Goal: Information Seeking & Learning: Learn about a topic

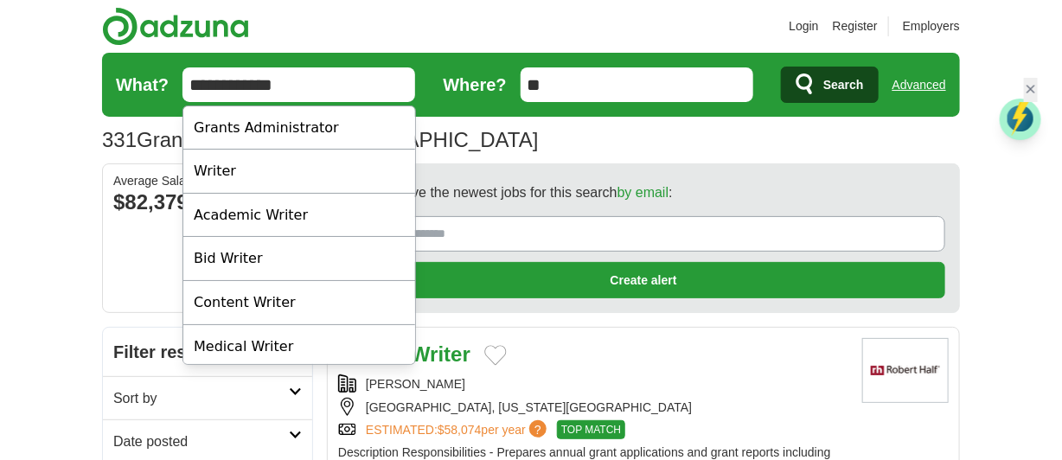
click at [325, 79] on input "**********" at bounding box center [298, 84] width 233 height 35
type input "*"
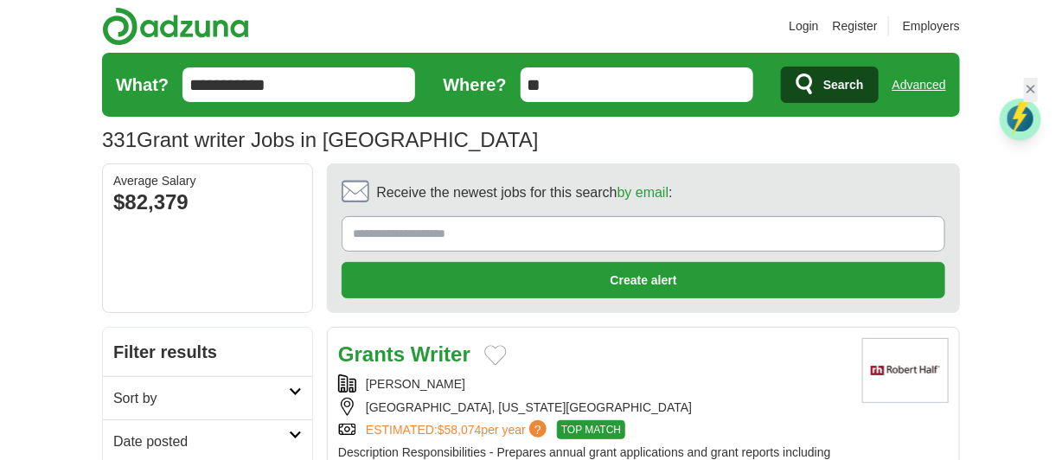
click at [313, 93] on input "**********" at bounding box center [298, 84] width 233 height 35
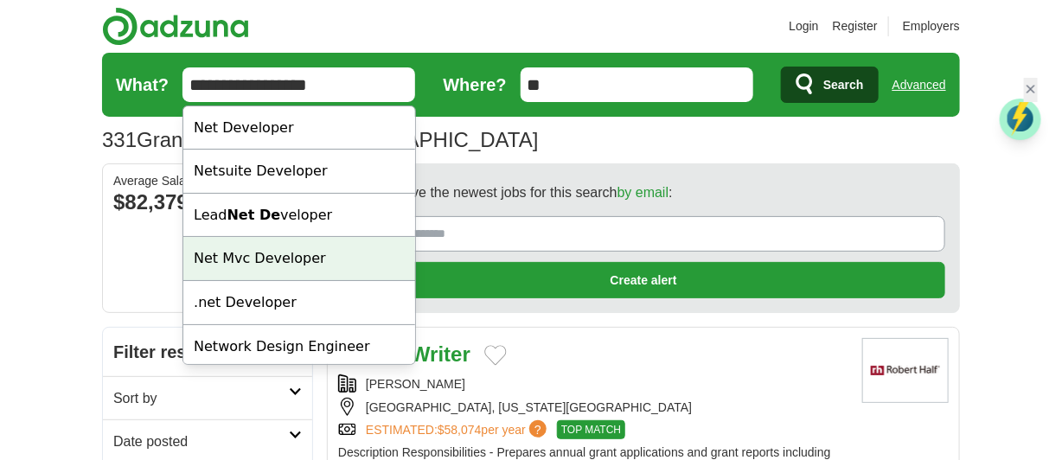
type input "**********"
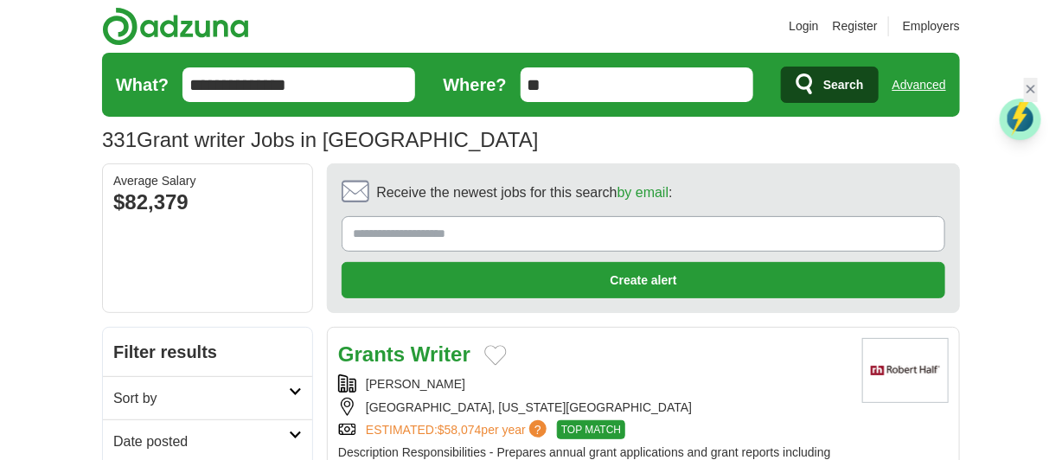
click at [806, 73] on icon "submit" at bounding box center [805, 85] width 21 height 24
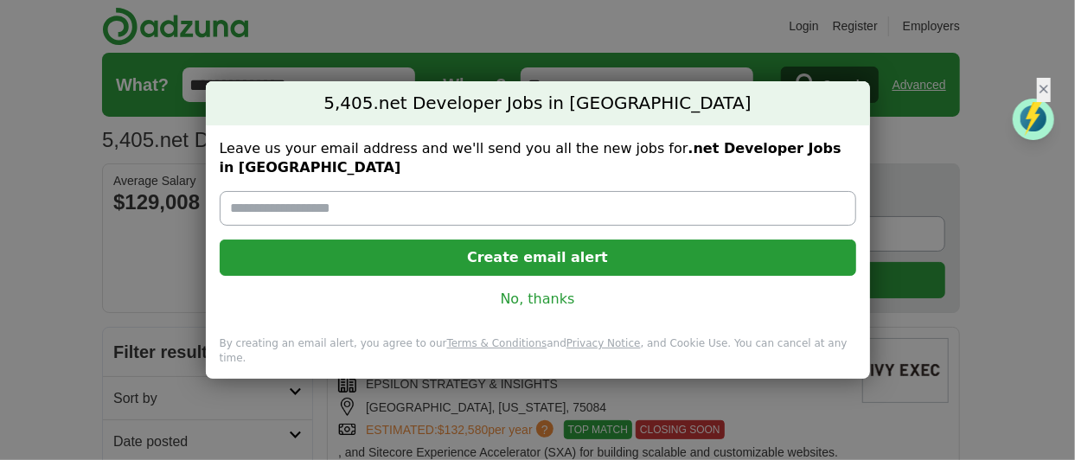
drag, startPoint x: 0, startPoint y: 0, endPoint x: 538, endPoint y: 304, distance: 617.9
click at [538, 304] on link "No, thanks" at bounding box center [537, 299] width 609 height 19
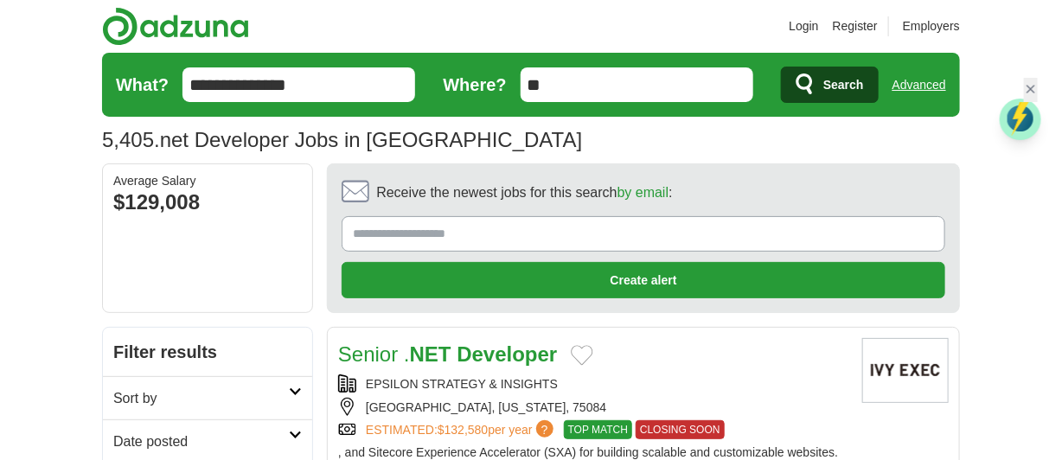
click at [290, 431] on icon at bounding box center [295, 435] width 13 height 9
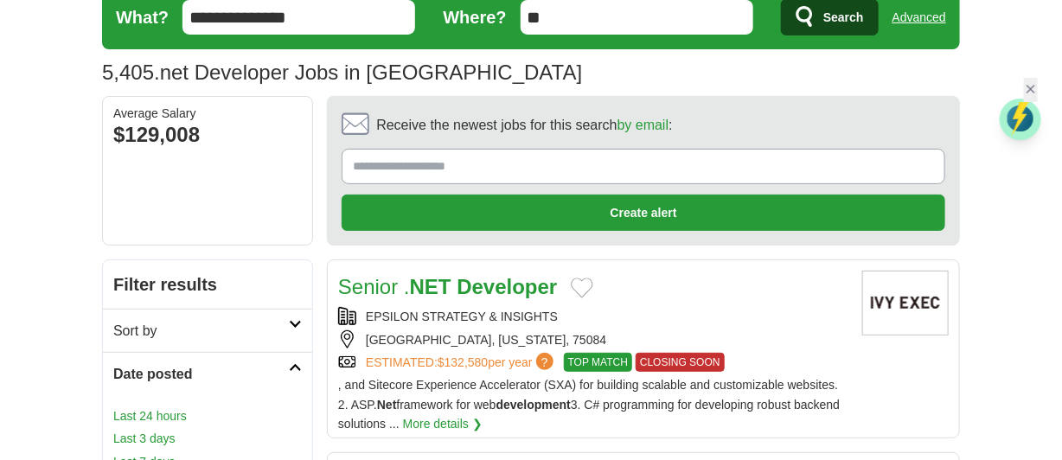
scroll to position [102, 0]
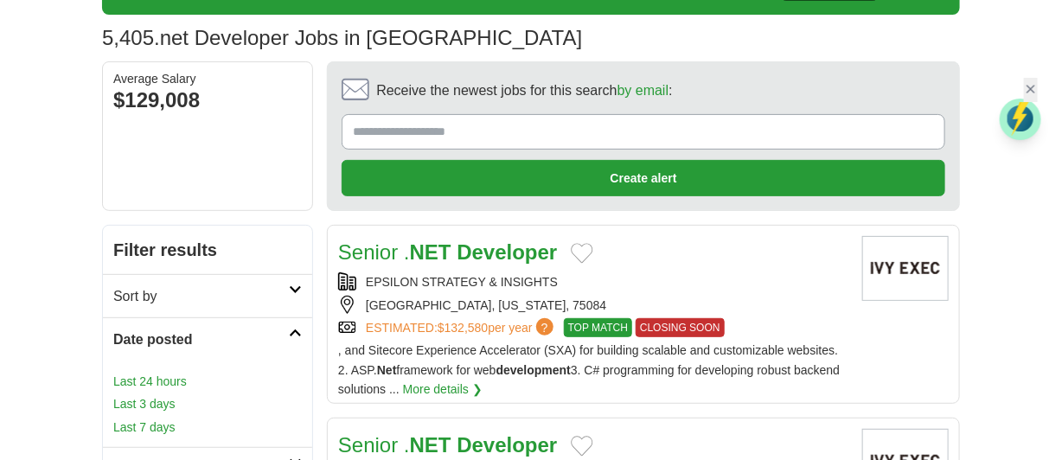
click at [172, 377] on link "Last 24 hours" at bounding box center [207, 381] width 188 height 19
click at [153, 375] on link "Last 24 hours" at bounding box center [207, 381] width 188 height 19
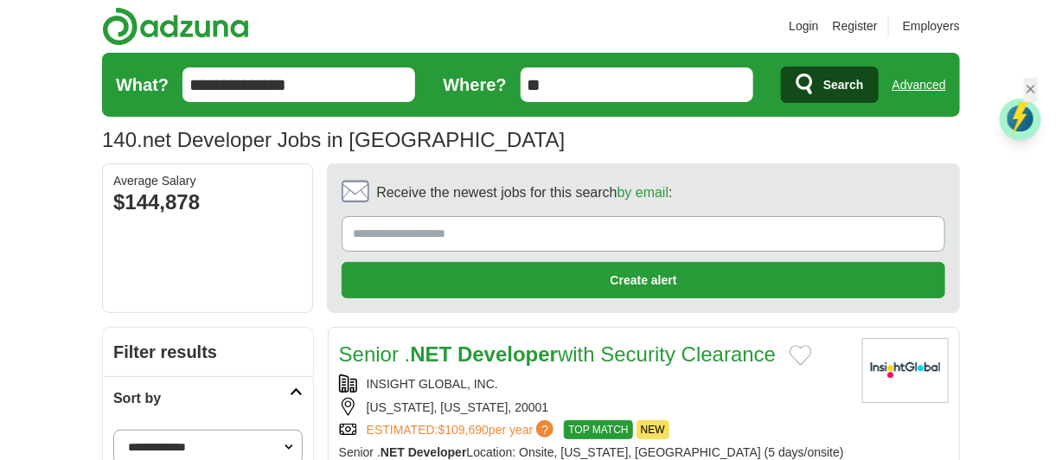
click at [747, 389] on div "INSIGHT GLOBAL, INC." at bounding box center [593, 383] width 509 height 19
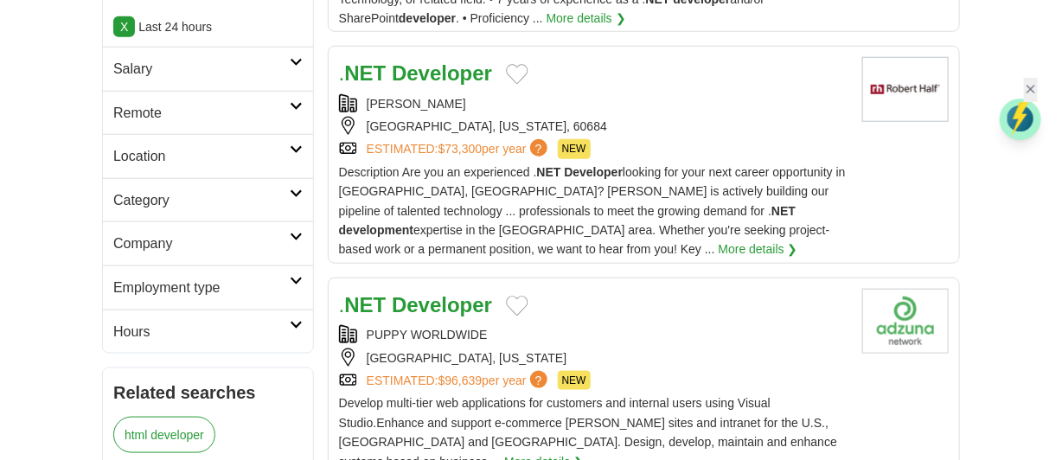
scroll to position [546, 0]
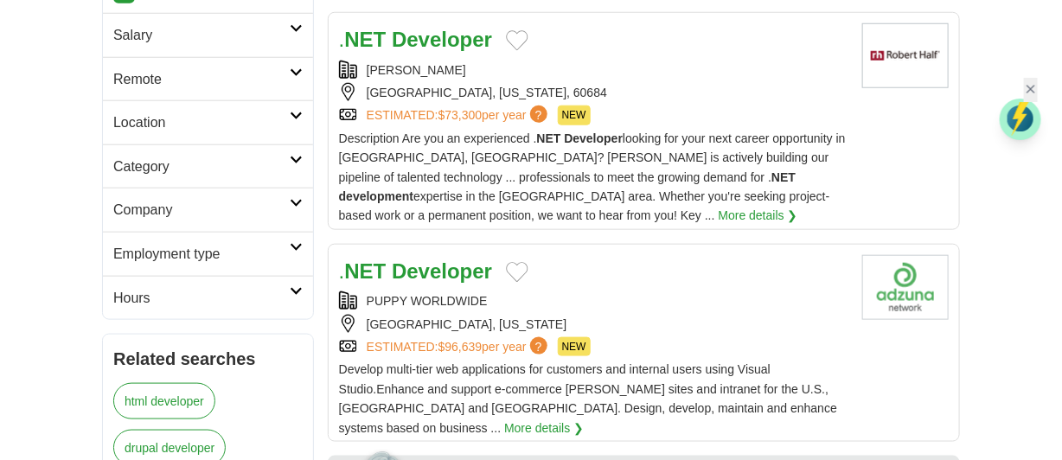
click at [590, 276] on div ". NET Developer" at bounding box center [593, 271] width 509 height 33
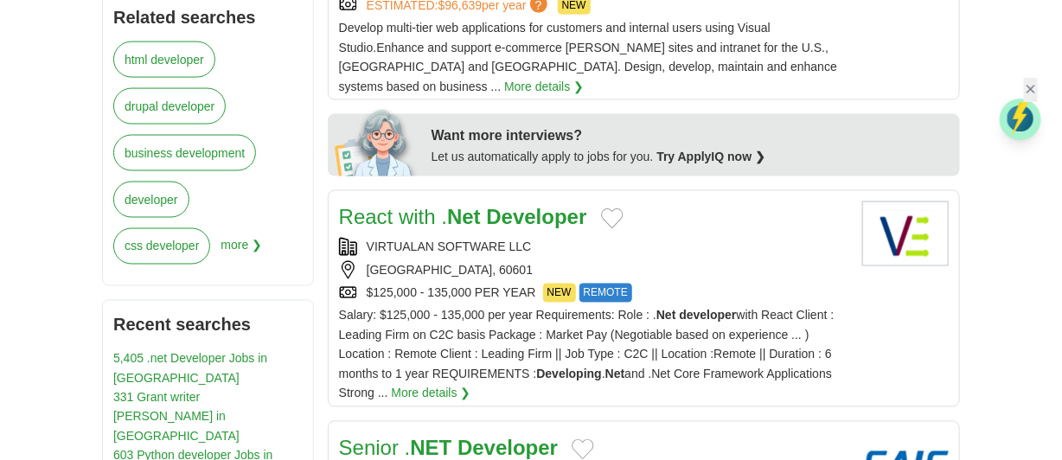
scroll to position [922, 0]
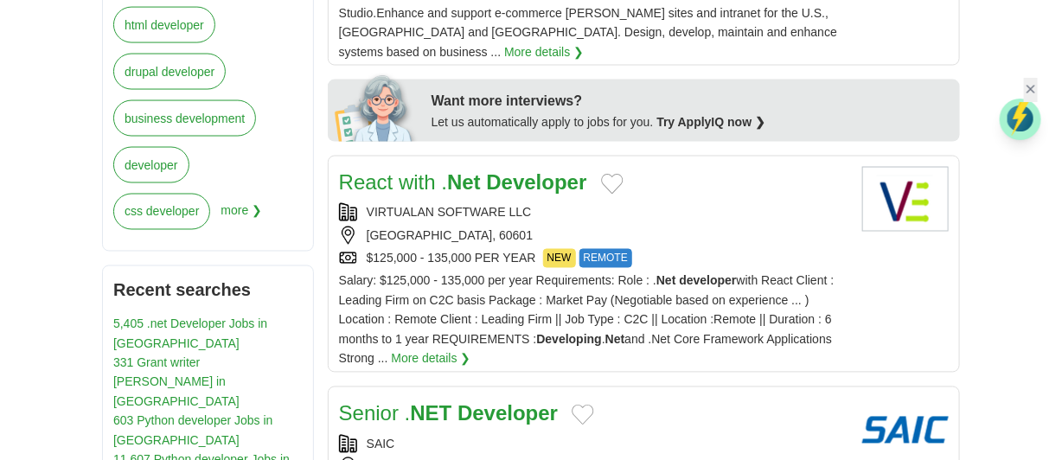
click at [695, 325] on span "Salary: $125,000 - 135,000 per year Requirements: Role : . Net developer with R…" at bounding box center [586, 320] width 495 height 92
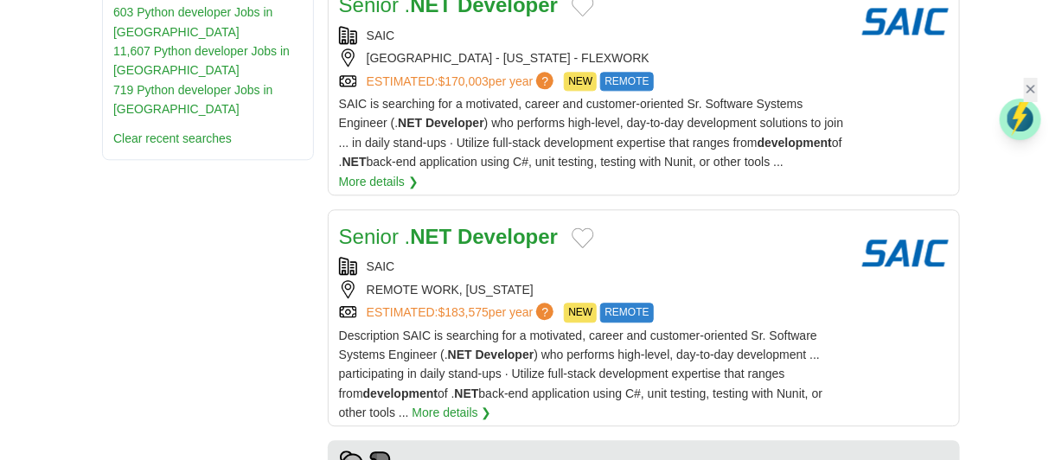
scroll to position [1365, 0]
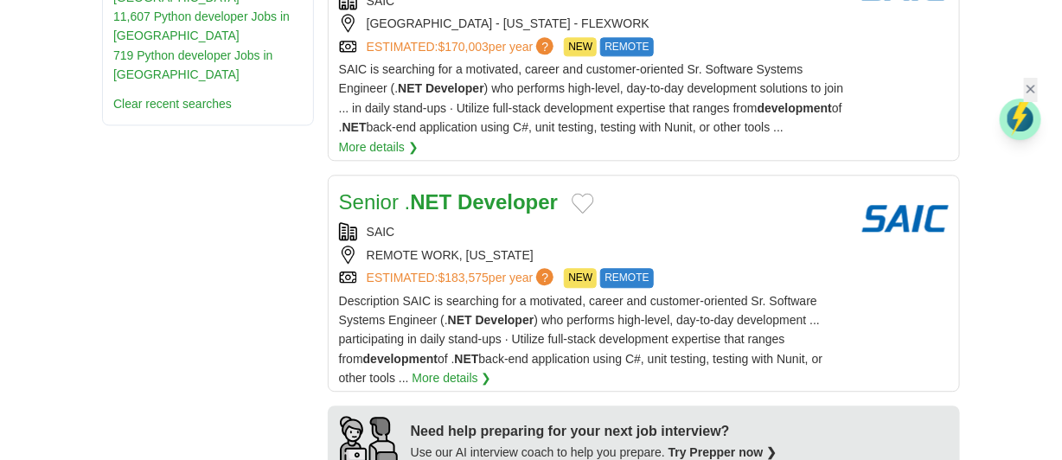
click at [673, 291] on div "Description SAIC is searching for a motivated, career and customer-oriented Sr.…" at bounding box center [593, 339] width 509 height 97
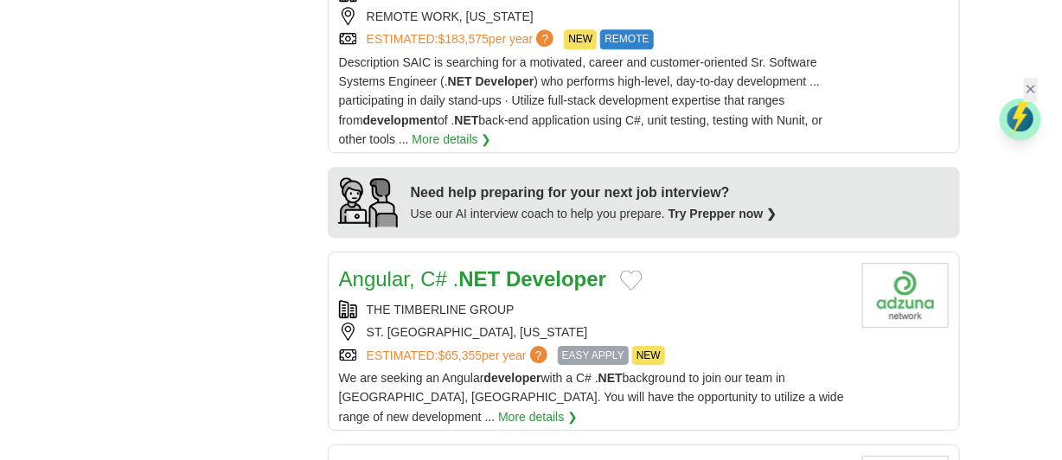
scroll to position [1638, 0]
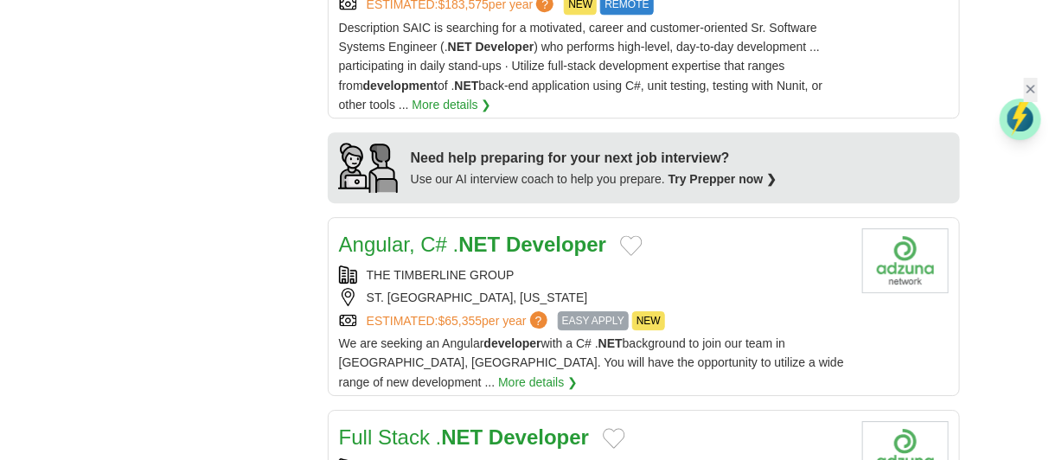
click at [547, 278] on div "THE TIMBERLINE GROUP" at bounding box center [593, 274] width 509 height 19
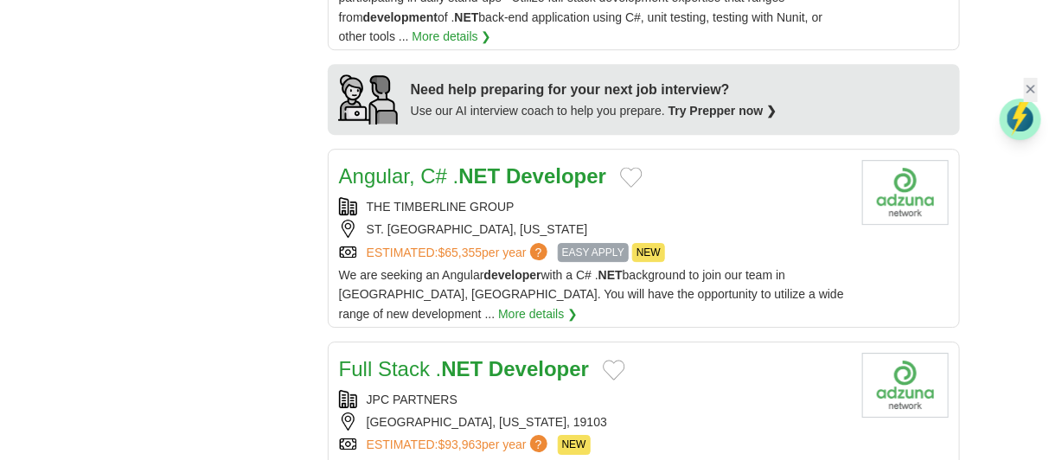
scroll to position [1740, 0]
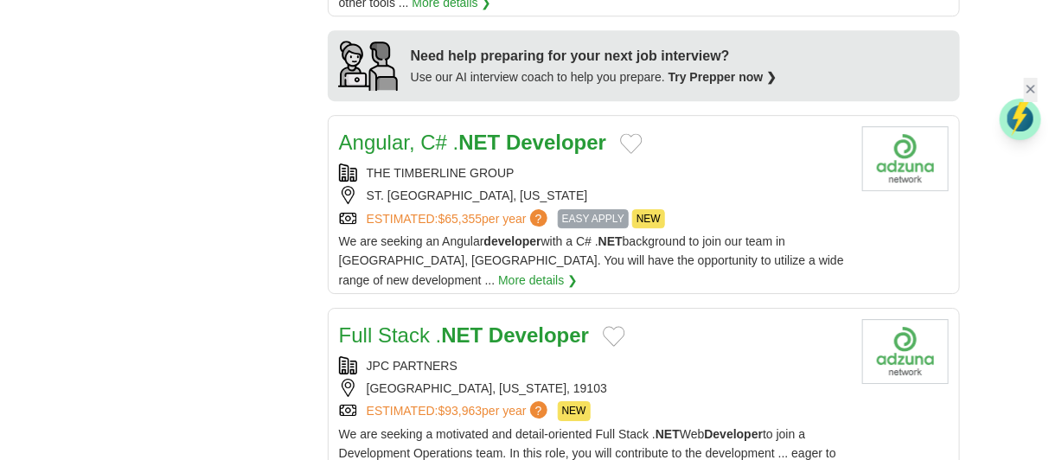
click at [652, 356] on div "JPC PARTNERS" at bounding box center [593, 365] width 509 height 19
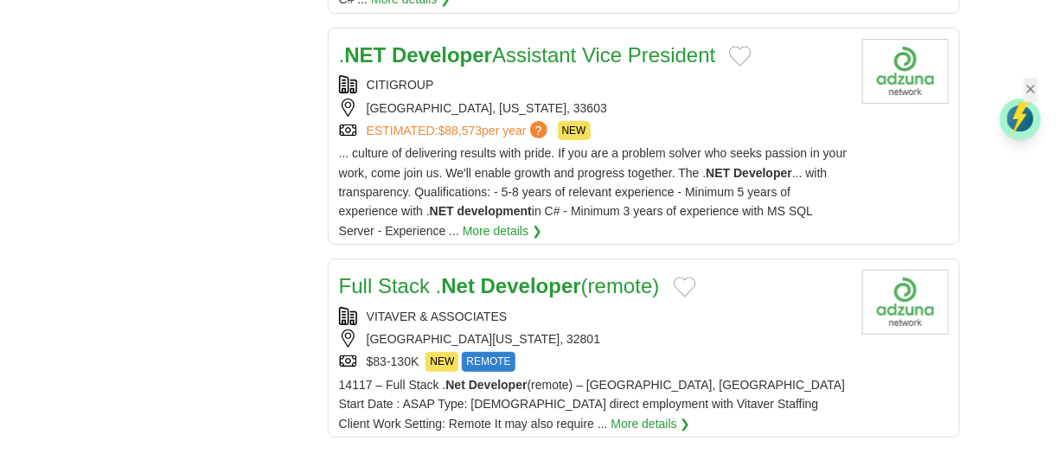
scroll to position [2287, 0]
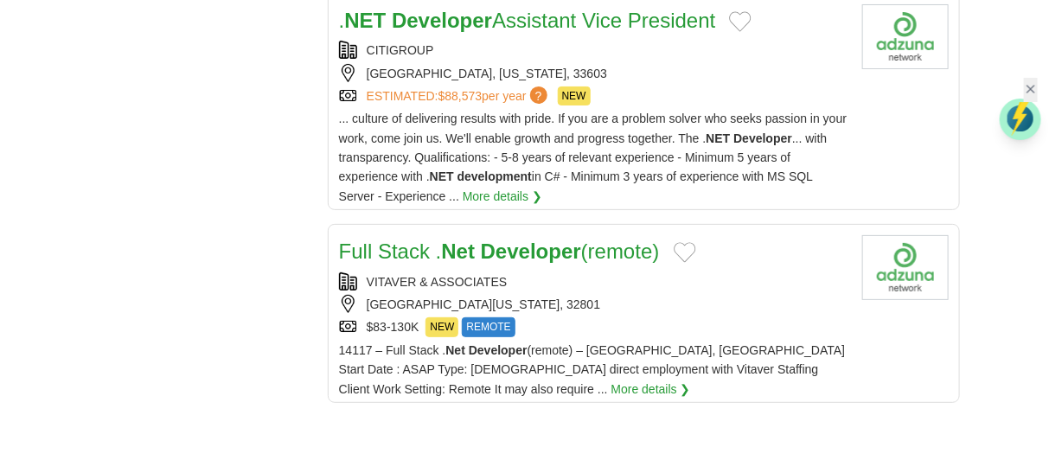
click at [659, 295] on div "HOUSTON, FLORIDA, 33101, 32801" at bounding box center [593, 304] width 509 height 19
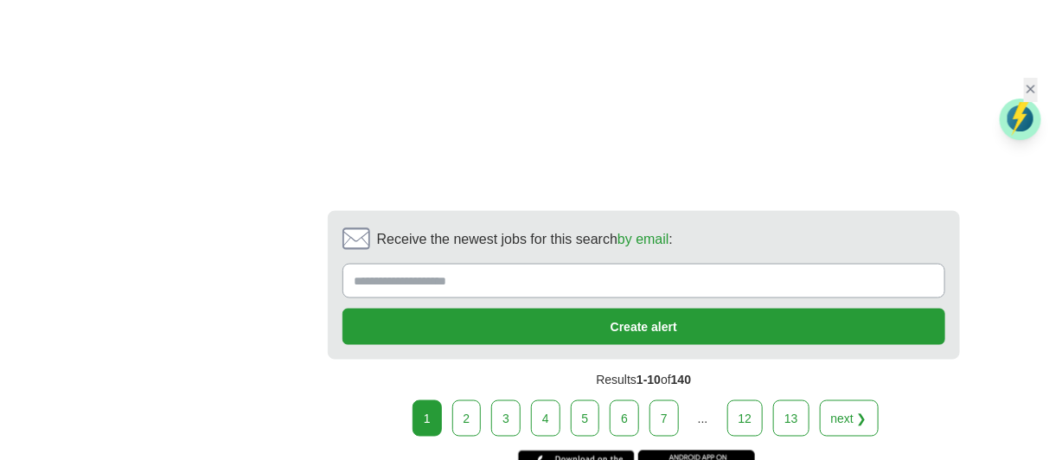
scroll to position [2935, 0]
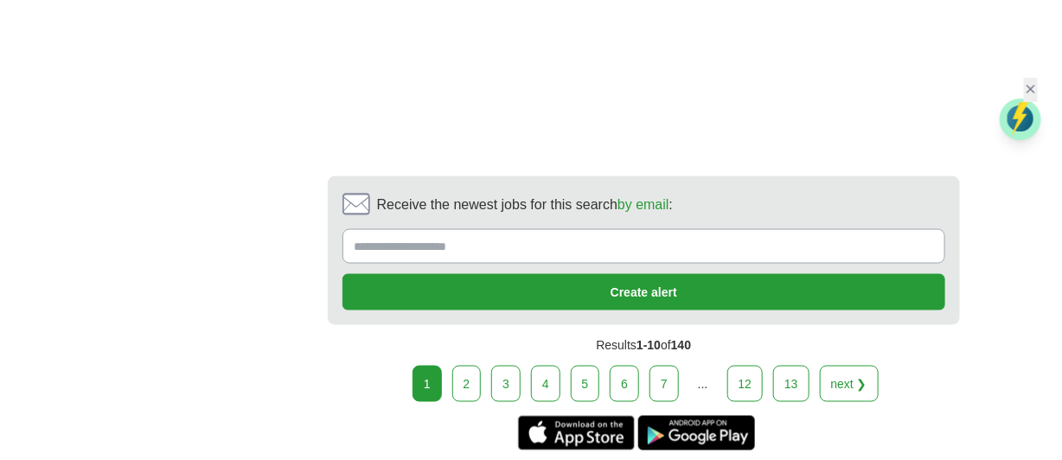
click at [470, 366] on link "2" at bounding box center [466, 384] width 29 height 36
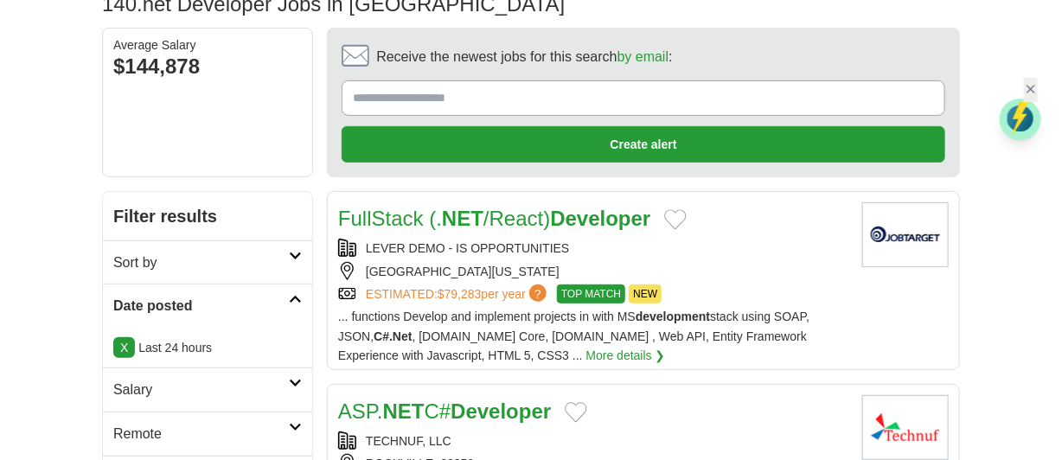
scroll to position [136, 0]
click at [737, 244] on div "LEVER DEMO - IS OPPORTUNITIES" at bounding box center [593, 248] width 510 height 19
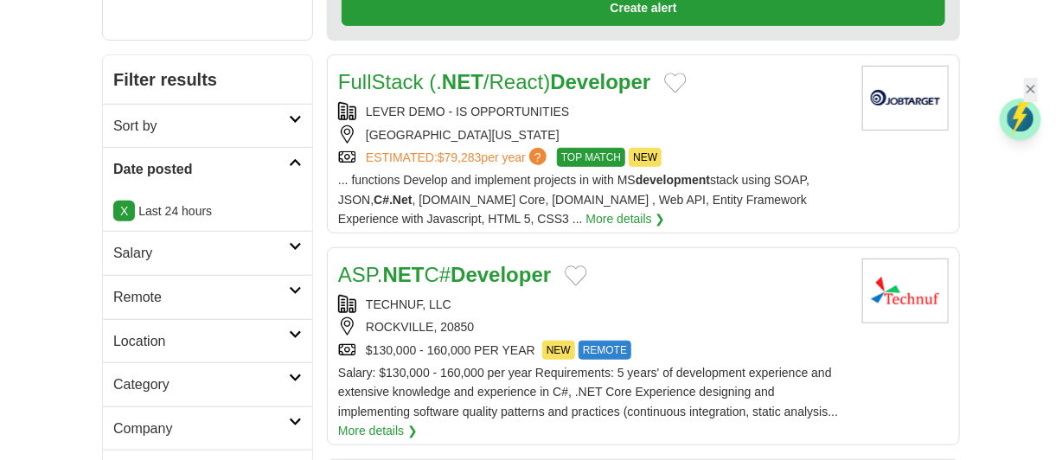
scroll to position [307, 0]
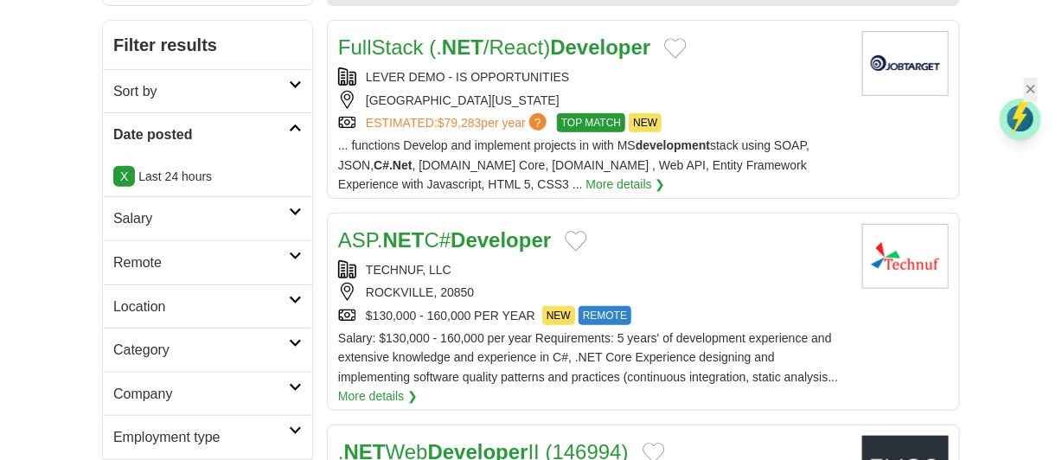
click at [699, 260] on div "TECHNUF, LLC" at bounding box center [593, 269] width 510 height 19
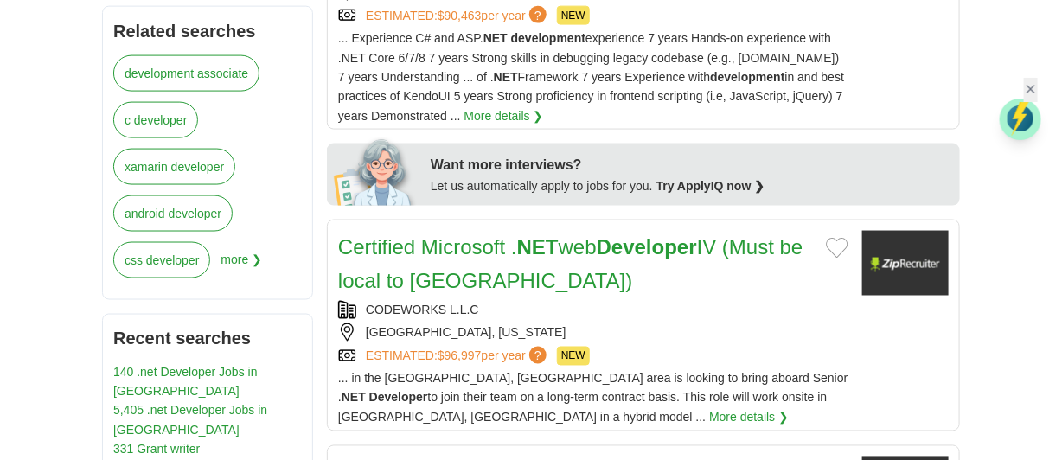
scroll to position [853, 0]
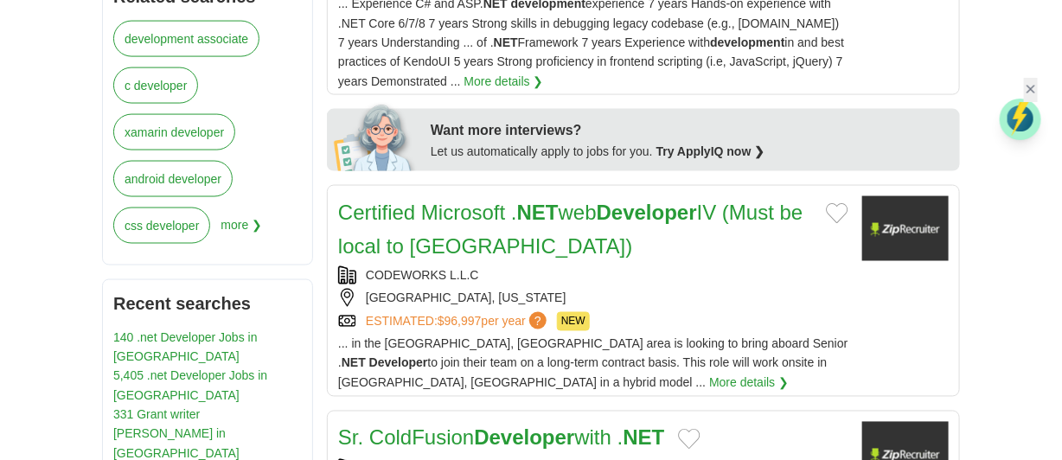
click at [744, 242] on div "Certified Microsoft . NET web Developer IV (Must be local to WI) CODEWORKS L.L.…" at bounding box center [593, 294] width 510 height 196
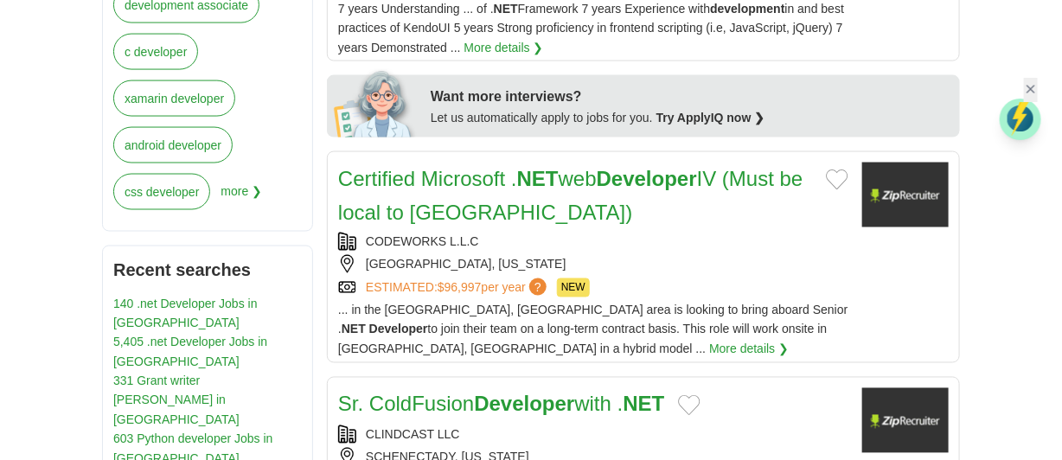
scroll to position [1160, 0]
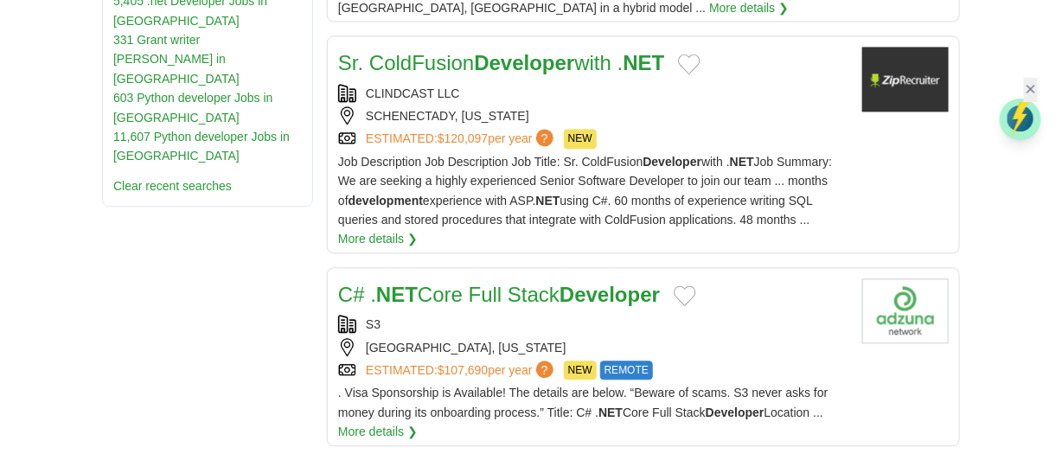
scroll to position [1262, 0]
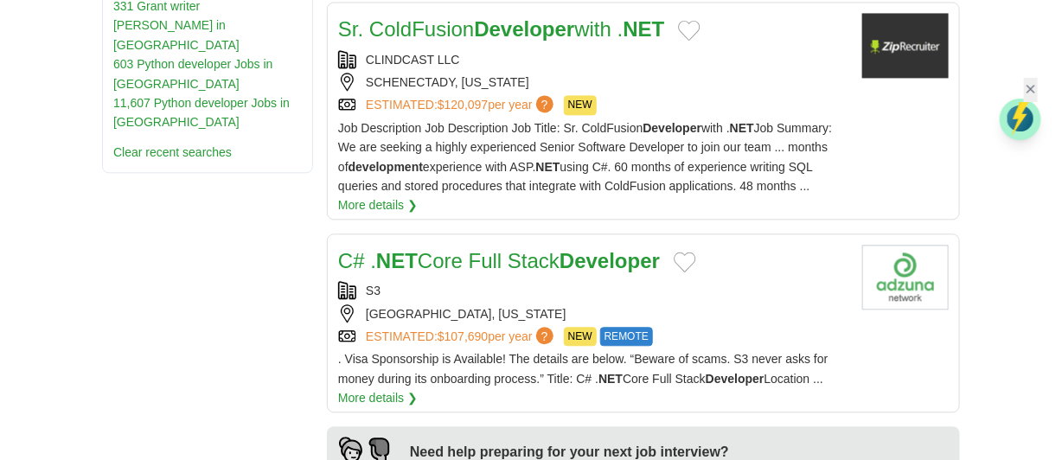
click at [742, 304] on div "CHARLOTTE, NORTH CAROLINA" at bounding box center [593, 313] width 510 height 19
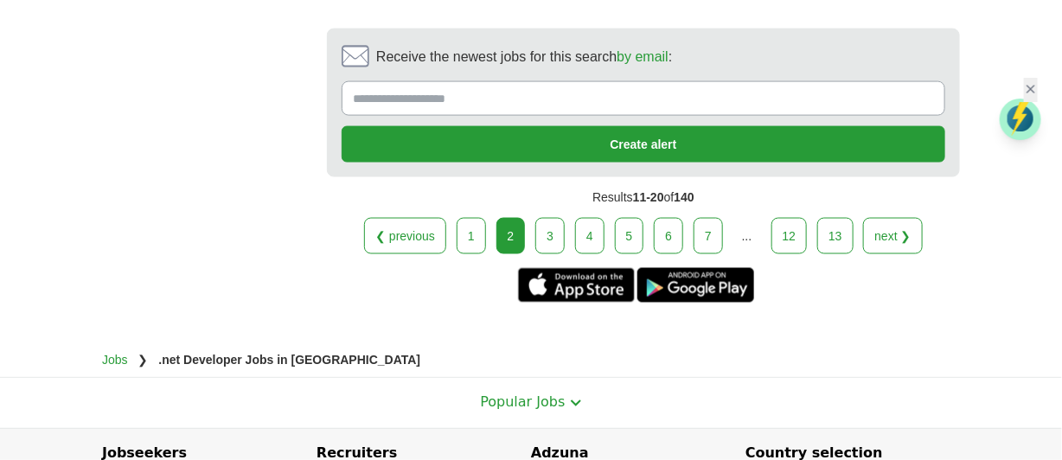
scroll to position [3105, 0]
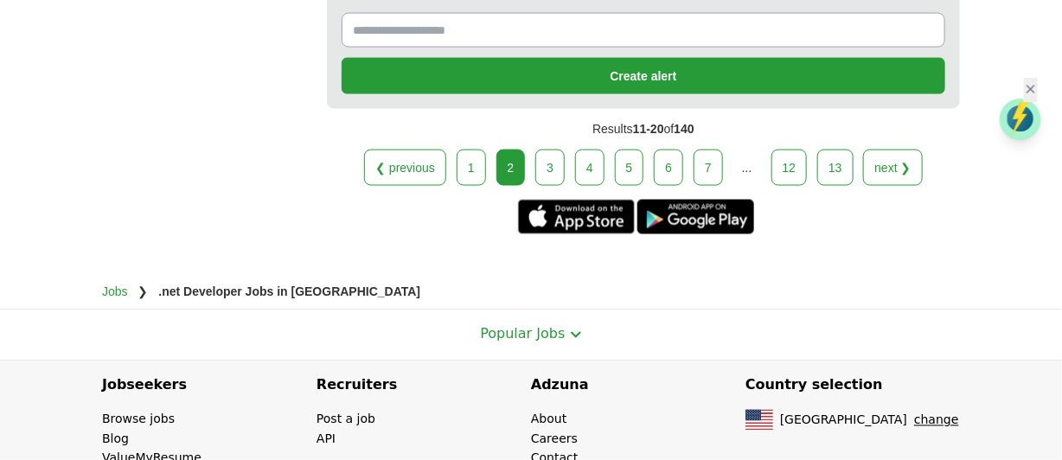
click at [553, 155] on link "3" at bounding box center [549, 168] width 29 height 36
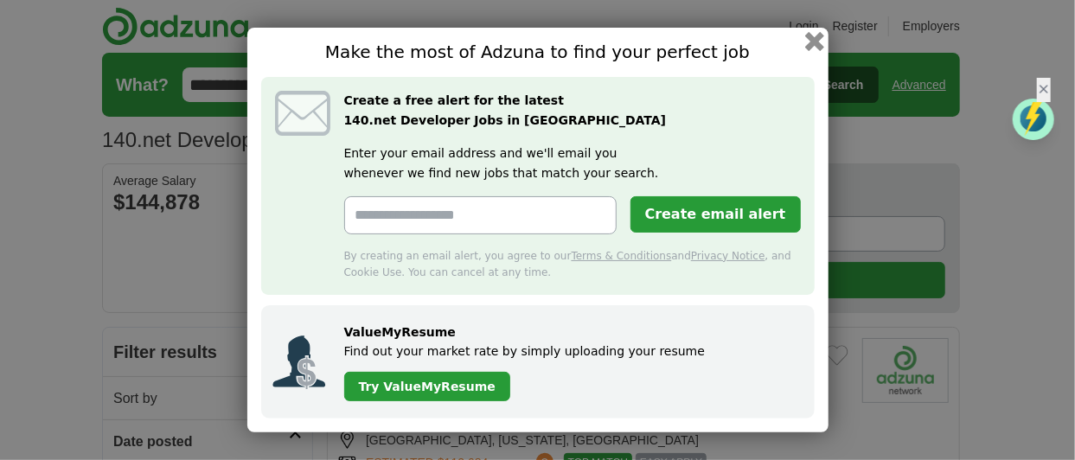
click at [814, 38] on button "button" at bounding box center [813, 41] width 19 height 19
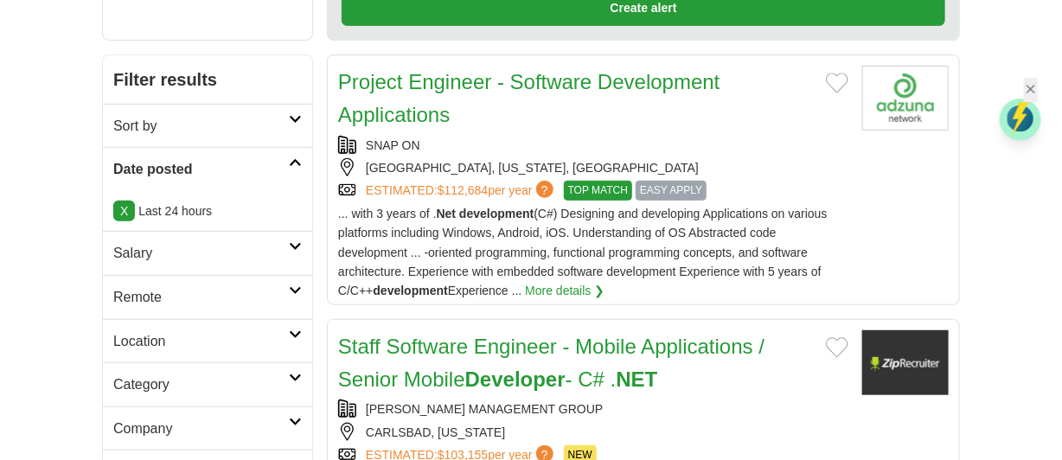
scroll to position [409, 0]
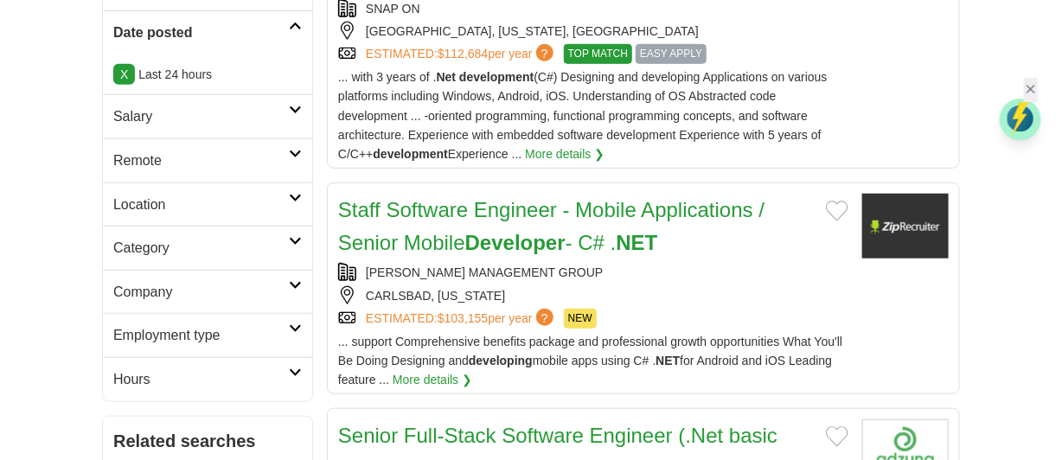
click at [648, 304] on div "JACOBS MANAGEMENT GROUP CARLSBAD, CALIFORNIA ESTIMATED: $103,155 per year ? NEW" at bounding box center [593, 295] width 510 height 65
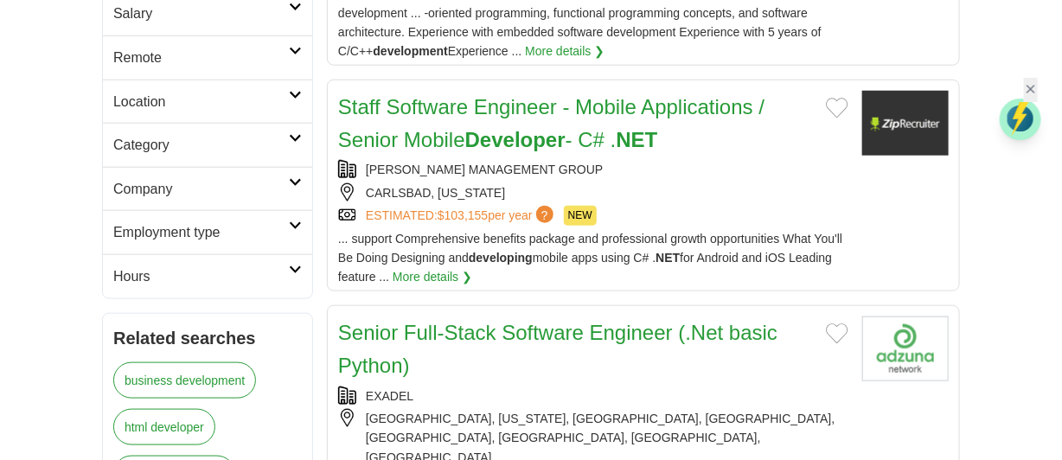
scroll to position [546, 0]
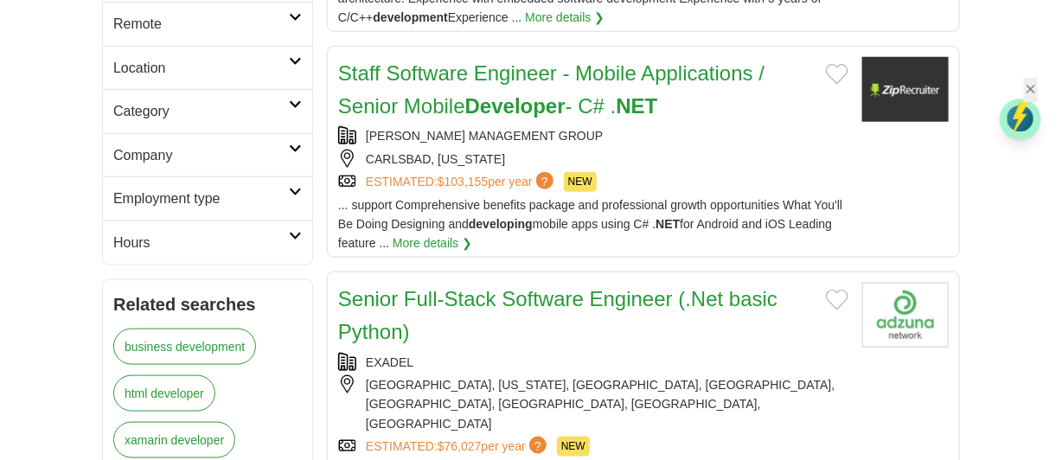
click at [488, 276] on article "Senior Full-Stack Software Engineer (.Net basic Python) EXADEL BULGARIA, GEORGI…" at bounding box center [643, 416] width 633 height 290
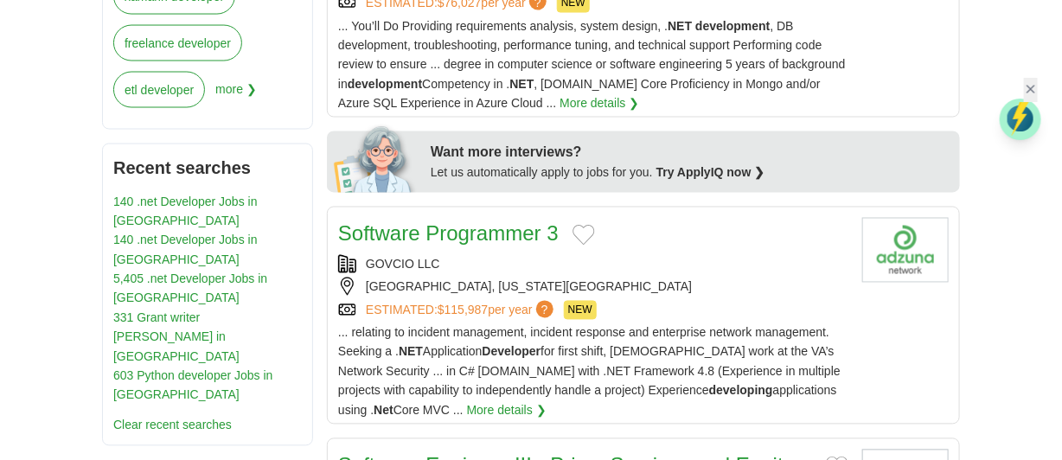
scroll to position [1024, 0]
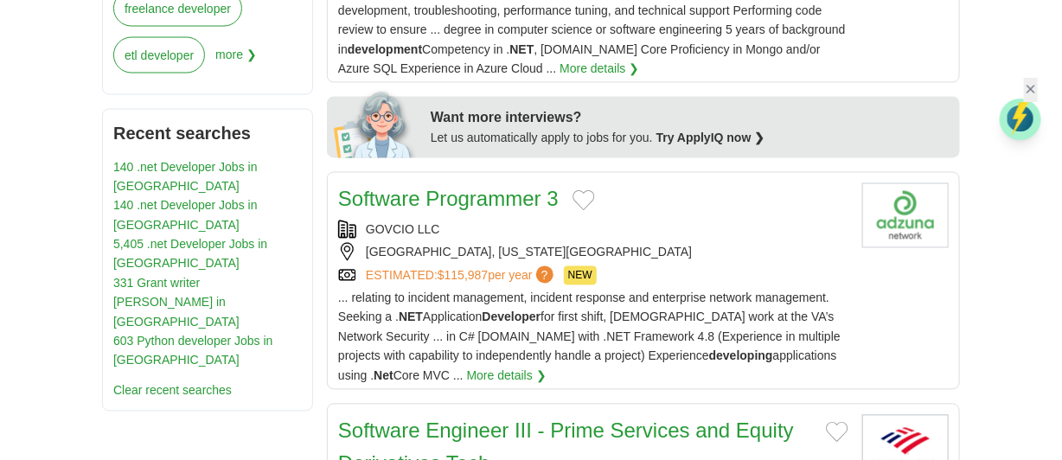
click at [680, 243] on div "MARTINSBURG, WEST VIRGINIA, 25405" at bounding box center [593, 252] width 510 height 19
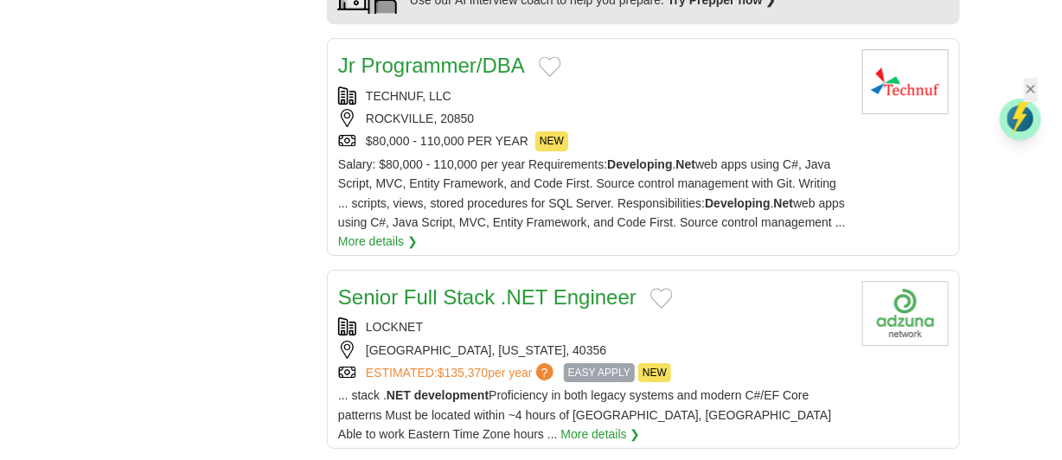
scroll to position [1945, 0]
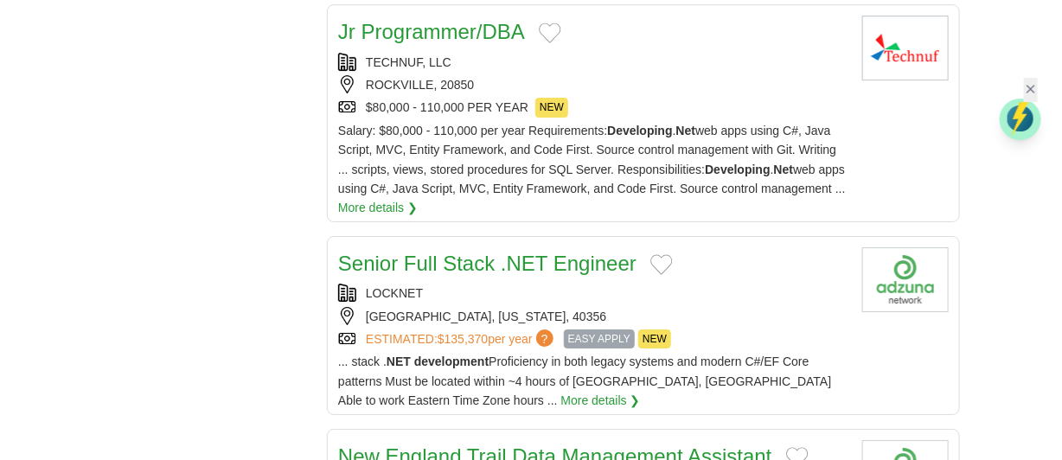
click at [754, 309] on div "LOCKNET NICHOLASVILLE, KENTUCKY, 40356 ESTIMATED: $135,370 per year ? EASY APPL…" at bounding box center [593, 316] width 510 height 65
click at [711, 307] on div "NICHOLASVILLE, KENTUCKY, 40356" at bounding box center [593, 316] width 510 height 19
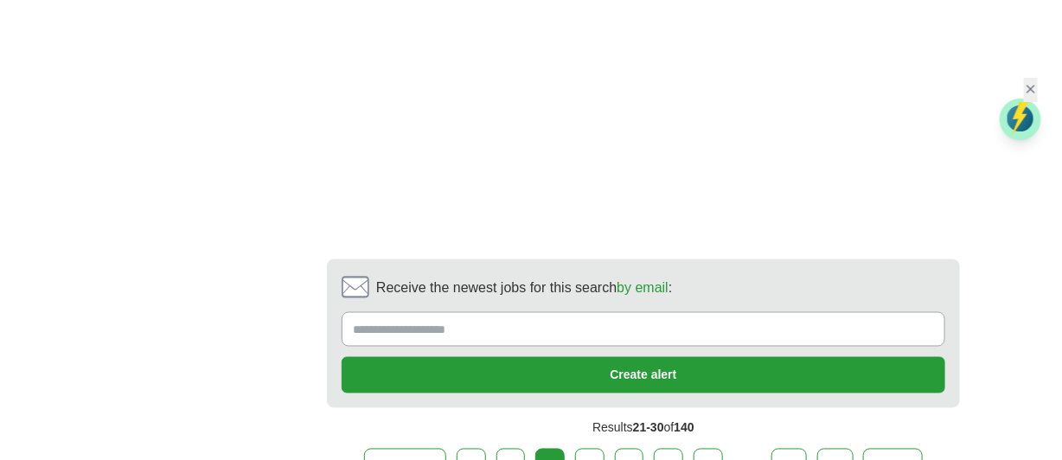
scroll to position [3003, 0]
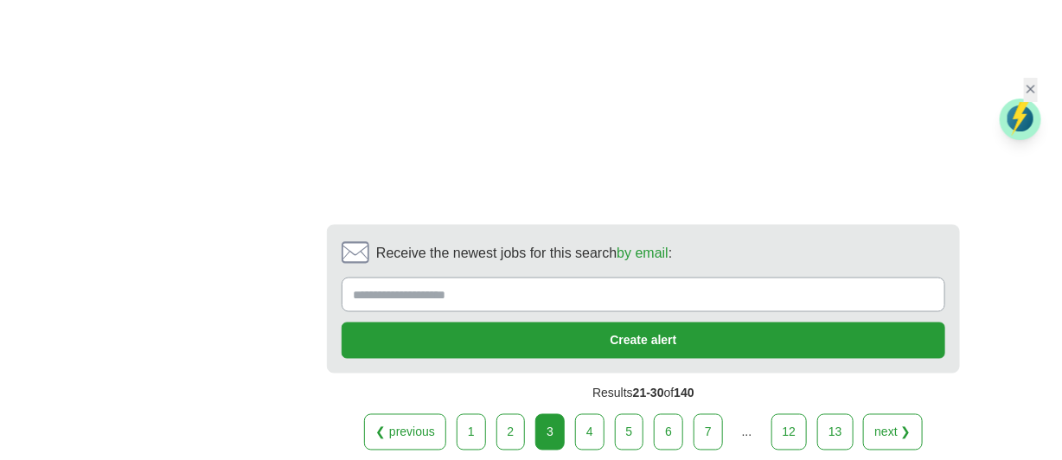
click at [599, 419] on link "4" at bounding box center [589, 432] width 29 height 36
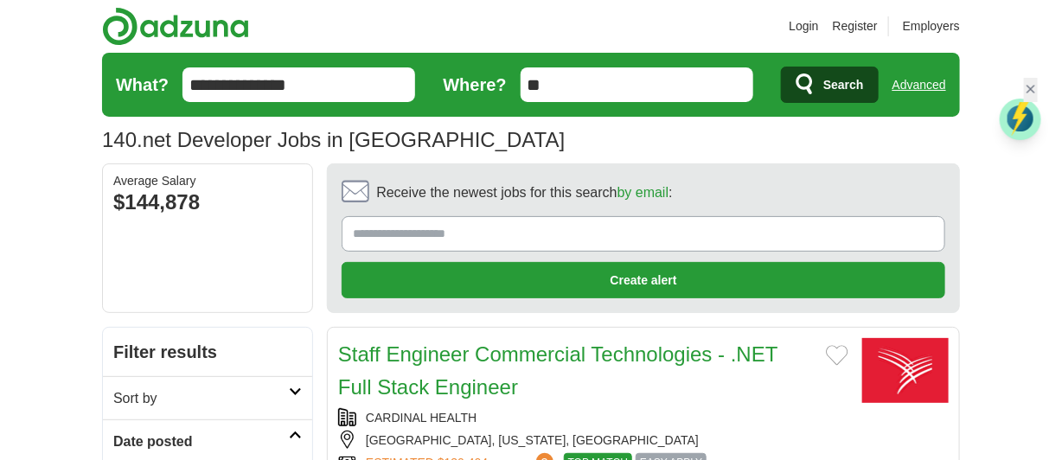
click at [797, 418] on div "CARDINAL HEALTH" at bounding box center [593, 417] width 510 height 19
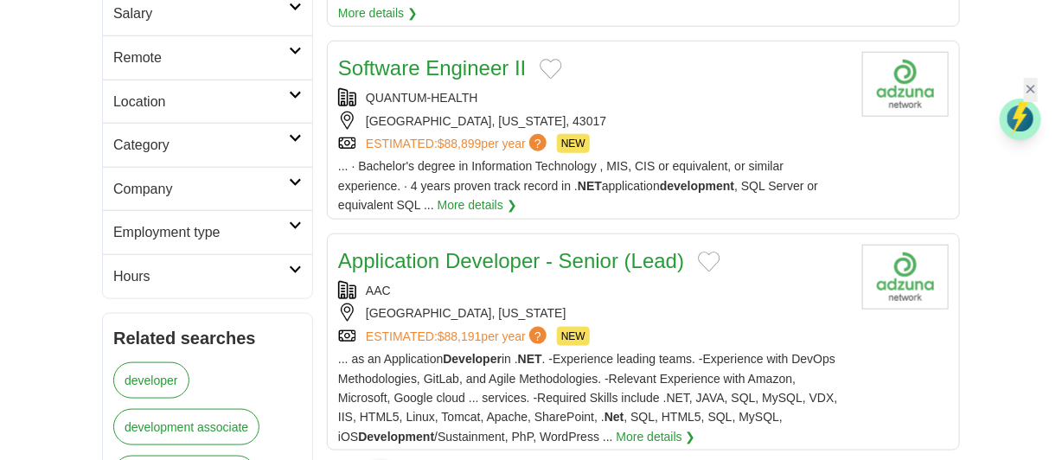
scroll to position [477, 0]
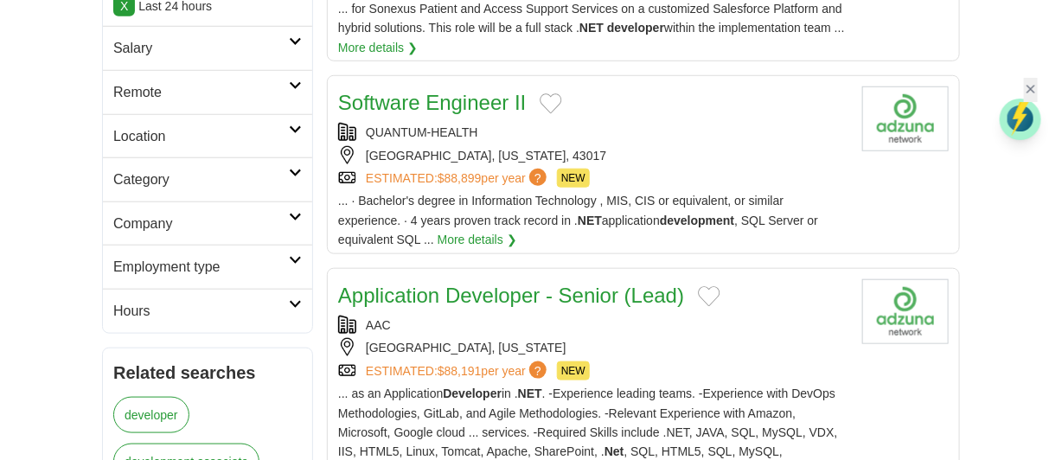
click at [643, 194] on span "... · Bachelor's degree in Information Technology , MIS, CIS or equivalent, or …" at bounding box center [578, 220] width 480 height 53
click at [521, 117] on div "Software Engineer II QUANTUM-HEALTH DUBLIN, OHIO, 43017 ESTIMATED: $88,899 per …" at bounding box center [593, 167] width 510 height 163
click at [642, 363] on div "ESTIMATED: $88,191 per year ? NEW" at bounding box center [593, 370] width 510 height 19
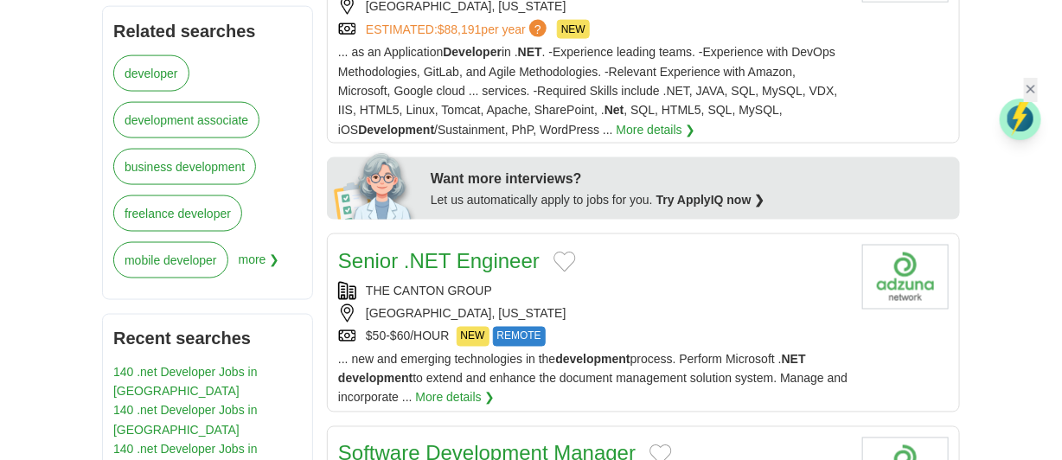
scroll to position [853, 0]
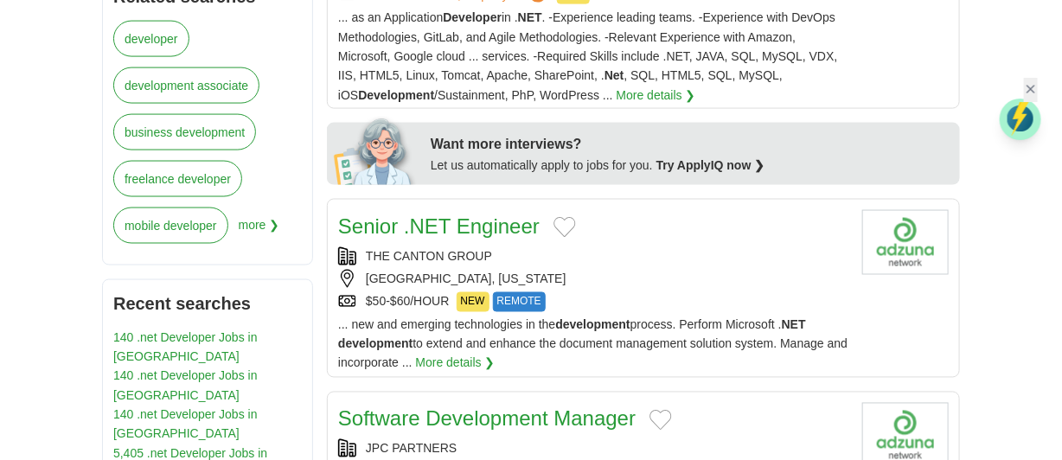
click at [667, 278] on div "BALTIMORE, MARYLAND" at bounding box center [593, 279] width 510 height 19
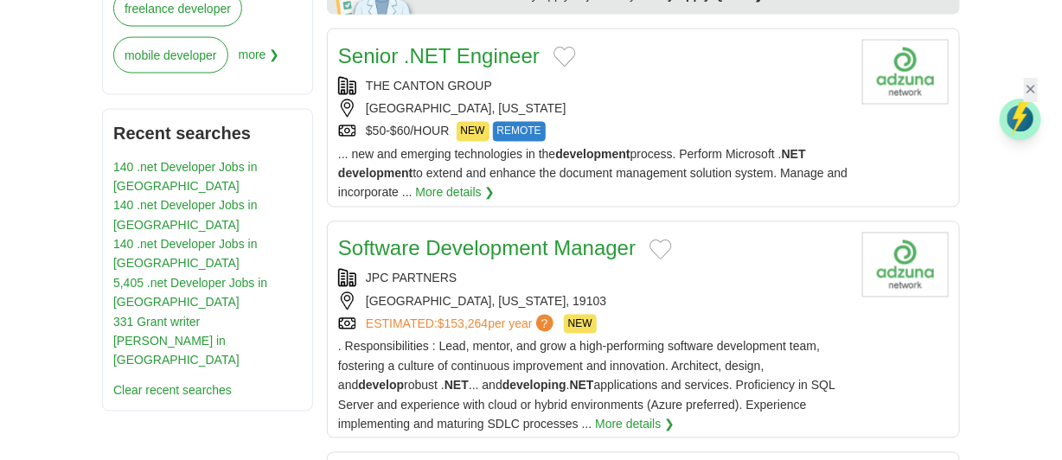
scroll to position [1057, 0]
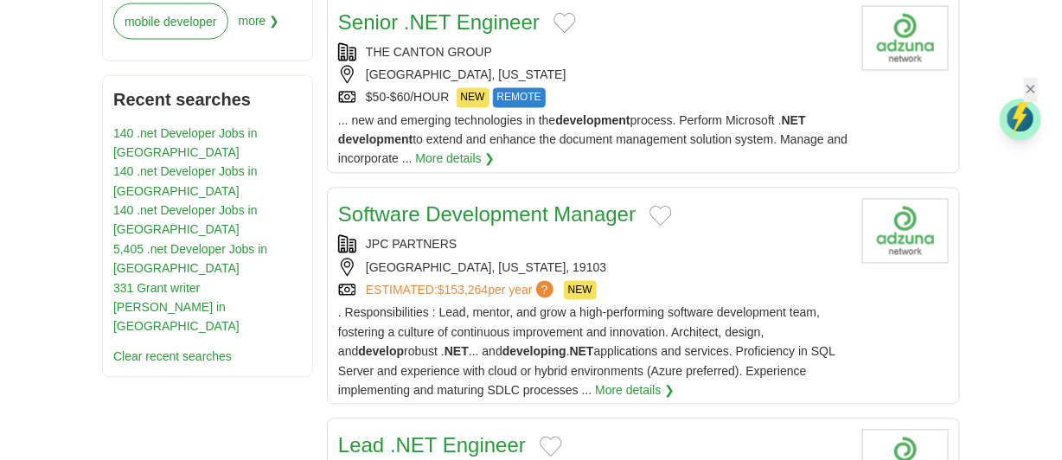
click at [835, 339] on div ". Responsibilities : Lead, mentor, and grow a high-performing software developm…" at bounding box center [593, 351] width 510 height 97
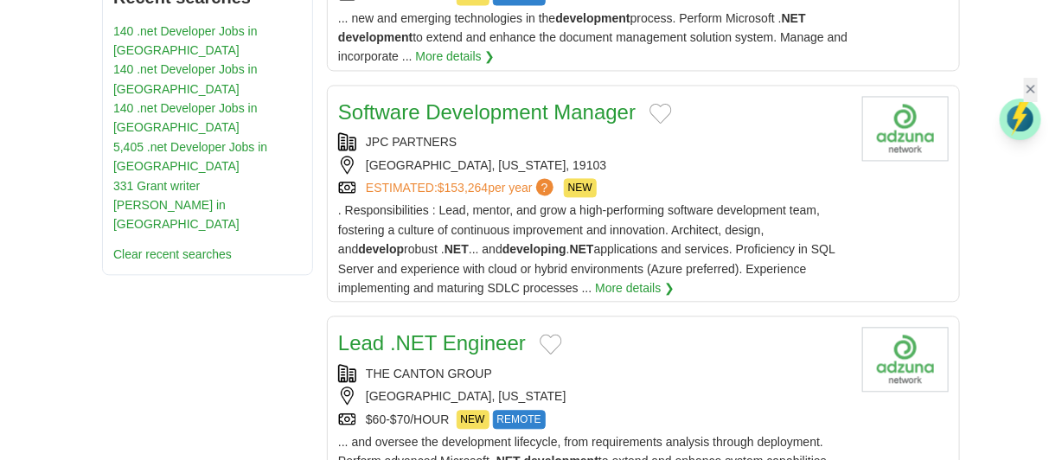
scroll to position [1331, 0]
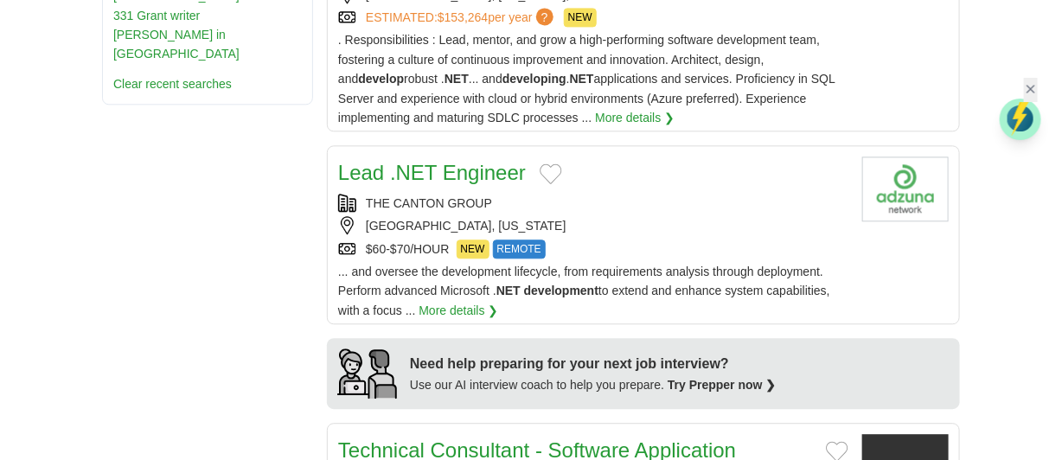
click at [675, 195] on div "THE CANTON GROUP" at bounding box center [593, 203] width 510 height 19
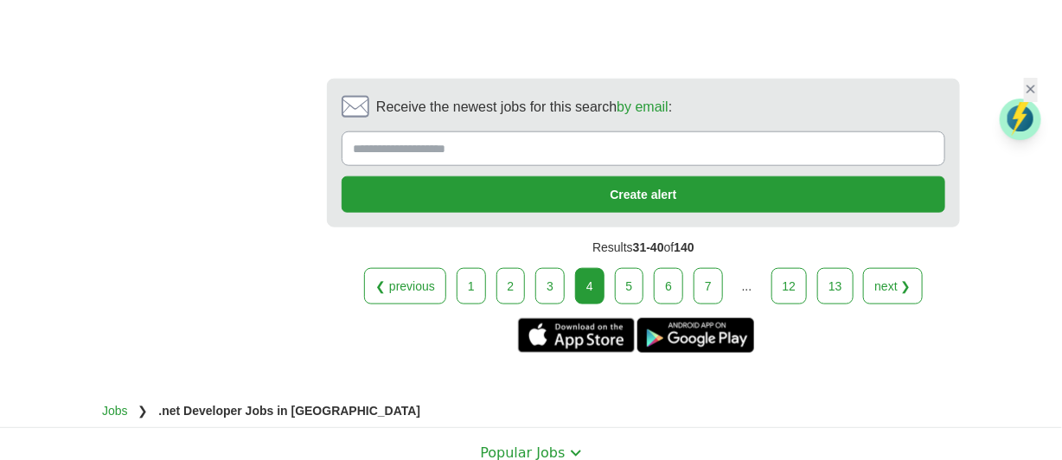
scroll to position [2833, 0]
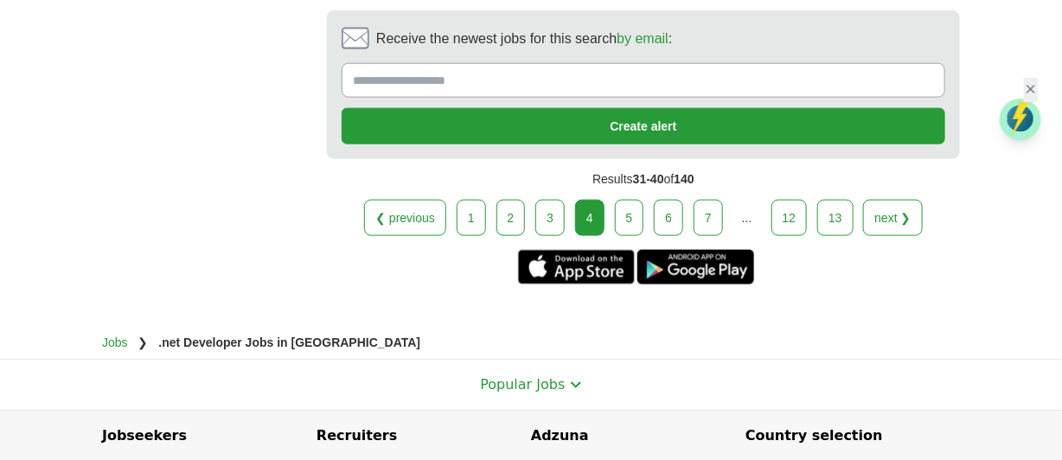
click at [633, 217] on link "5" at bounding box center [629, 218] width 29 height 36
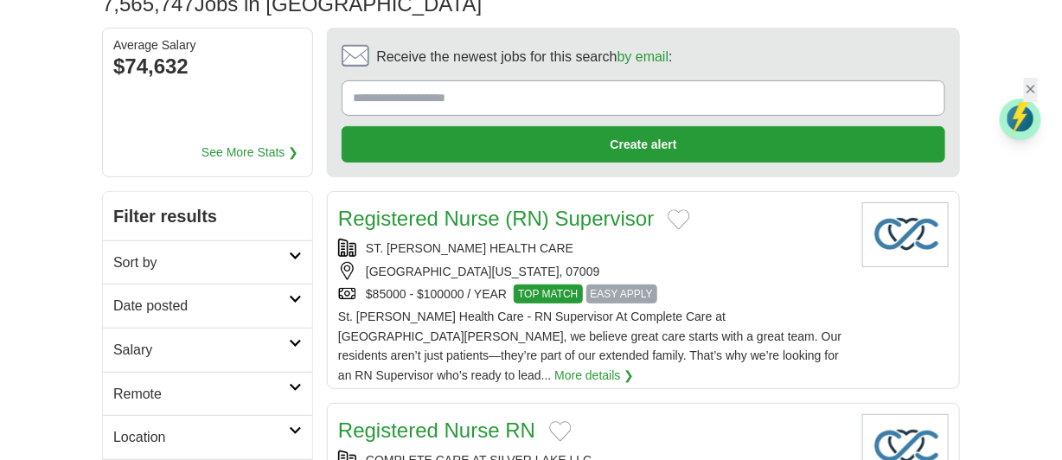
scroll to position [67, 0]
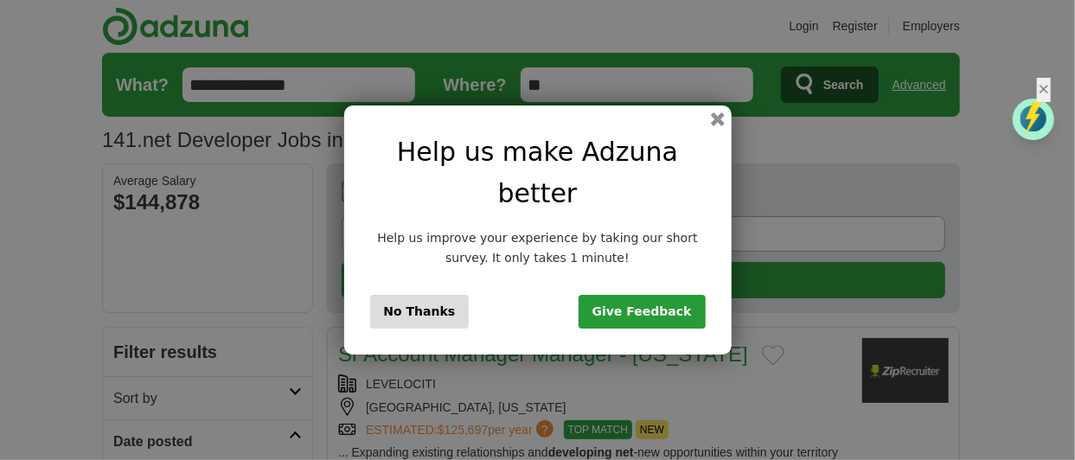
click at [413, 295] on button "No Thanks" at bounding box center [419, 311] width 99 height 33
